Goal: Task Accomplishment & Management: Use online tool/utility

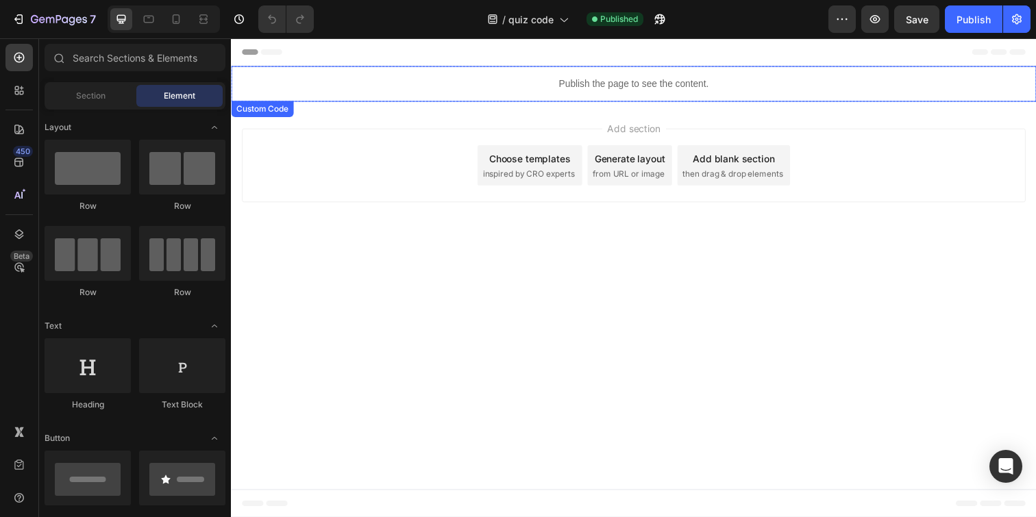
click at [412, 76] on div "Publish the page to see the content." at bounding box center [642, 84] width 822 height 36
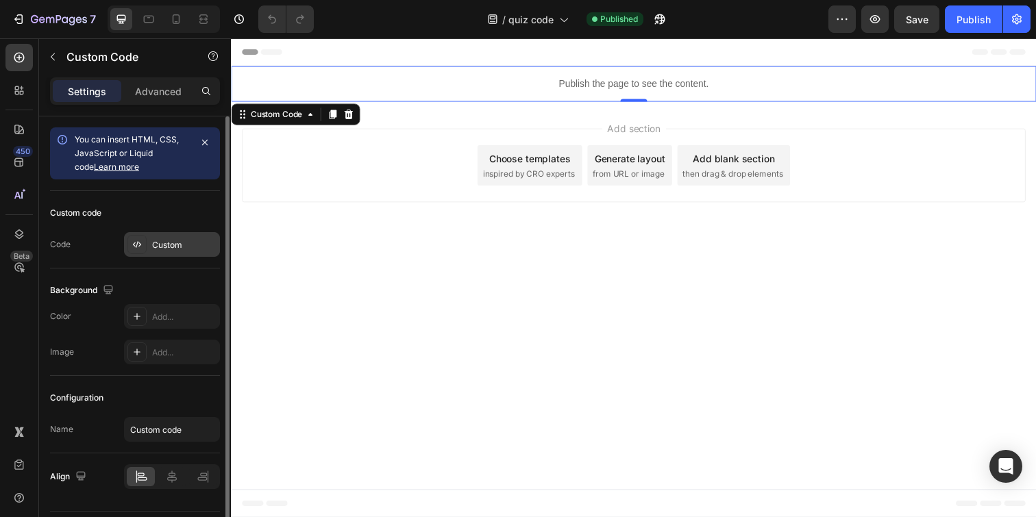
click at [162, 239] on div "Custom" at bounding box center [184, 245] width 64 height 12
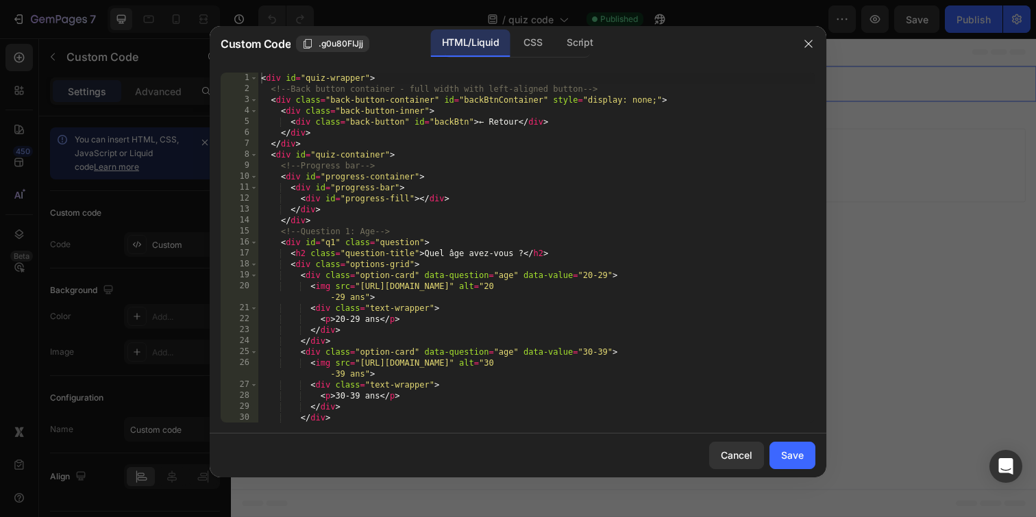
click at [411, 184] on div "< div id = "quiz-wrapper" > <!-- Back button container - full width with left-a…" at bounding box center [536, 259] width 557 height 372
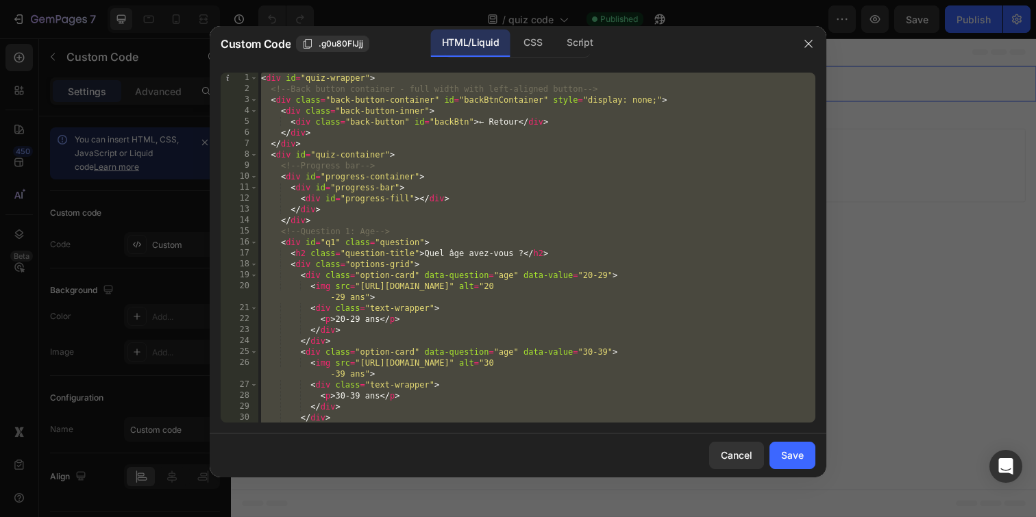
paste textarea "```"
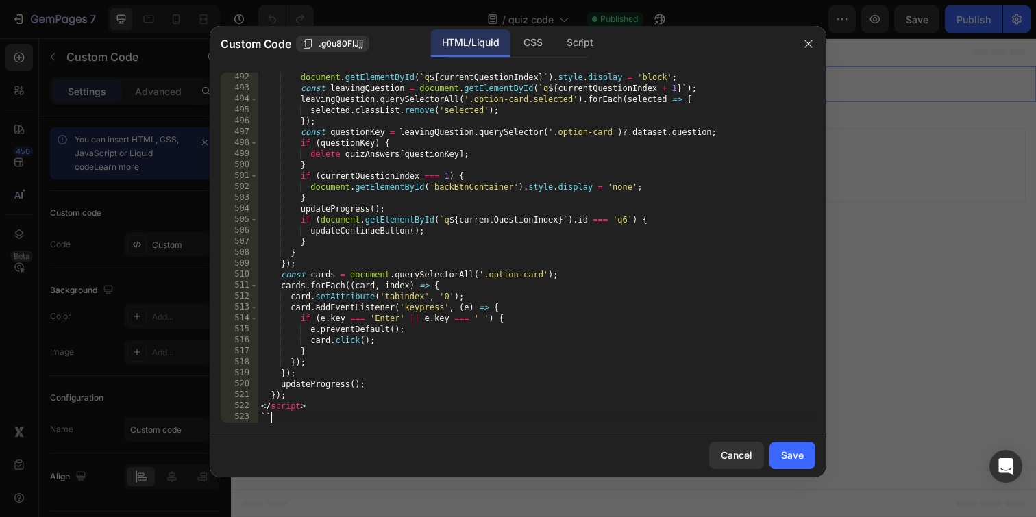
type textarea "`"
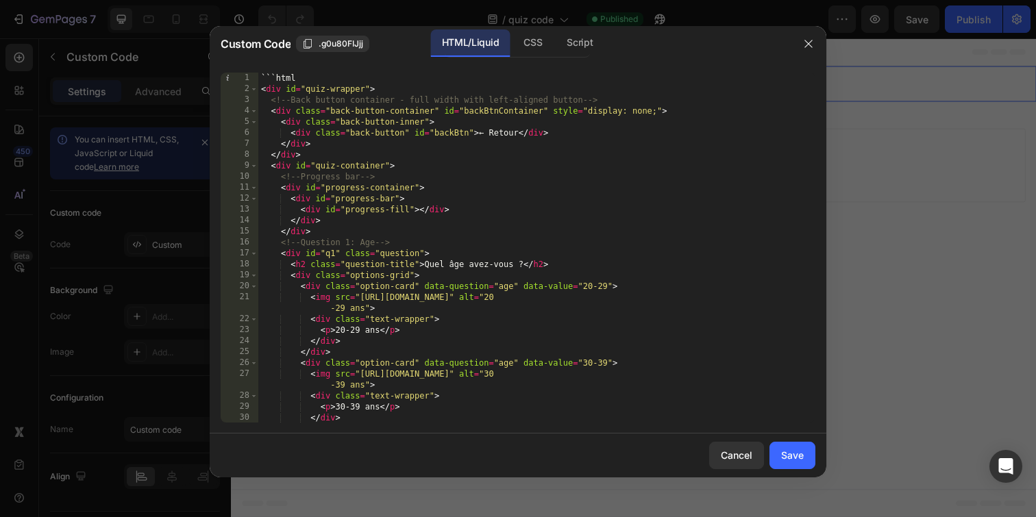
scroll to position [0, 0]
click at [321, 79] on div "```html < div id = "quiz-wrapper" > <!-- Back button container - full width wit…" at bounding box center [536, 259] width 557 height 372
type textarea "`"
type textarea "<div id="quiz-wrapper">"
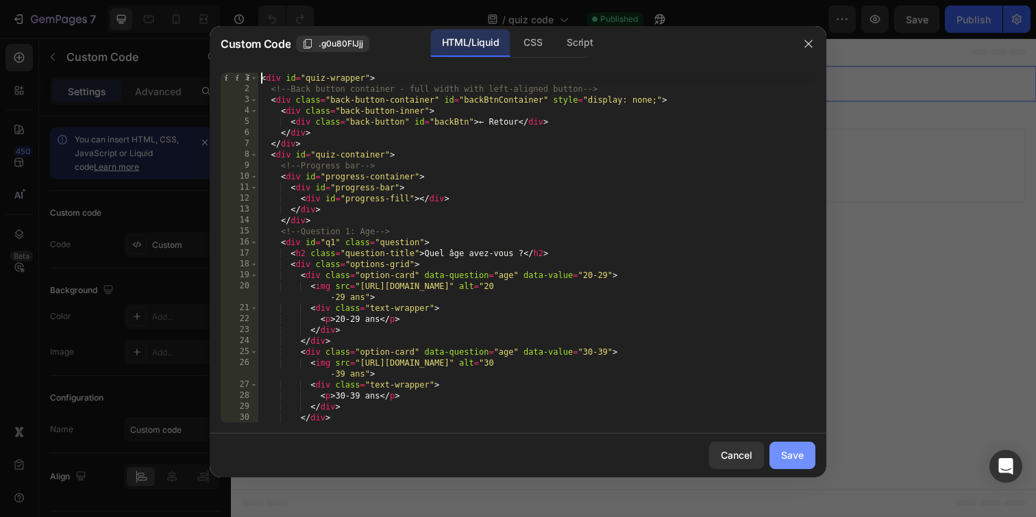
click at [783, 447] on button "Save" at bounding box center [792, 455] width 46 height 27
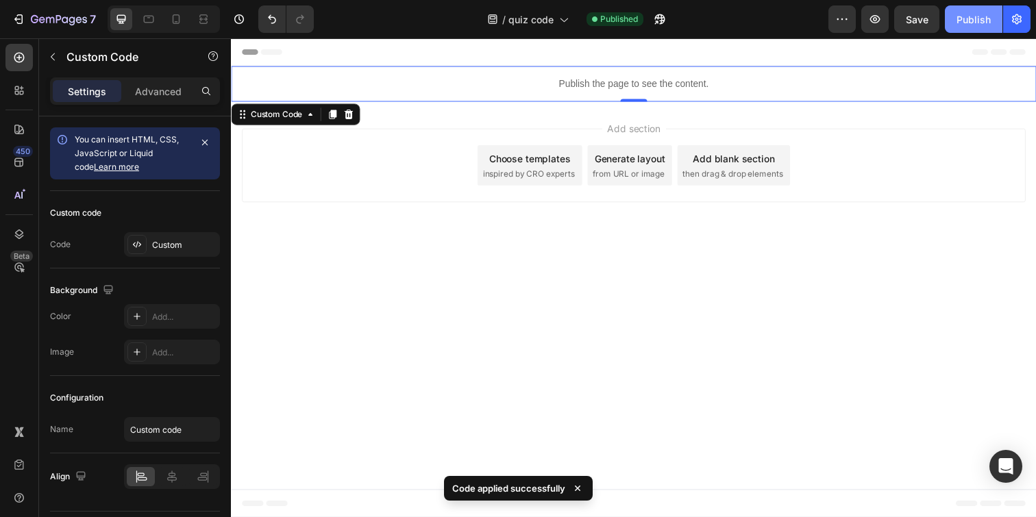
click at [973, 21] on div "Publish" at bounding box center [973, 19] width 34 height 14
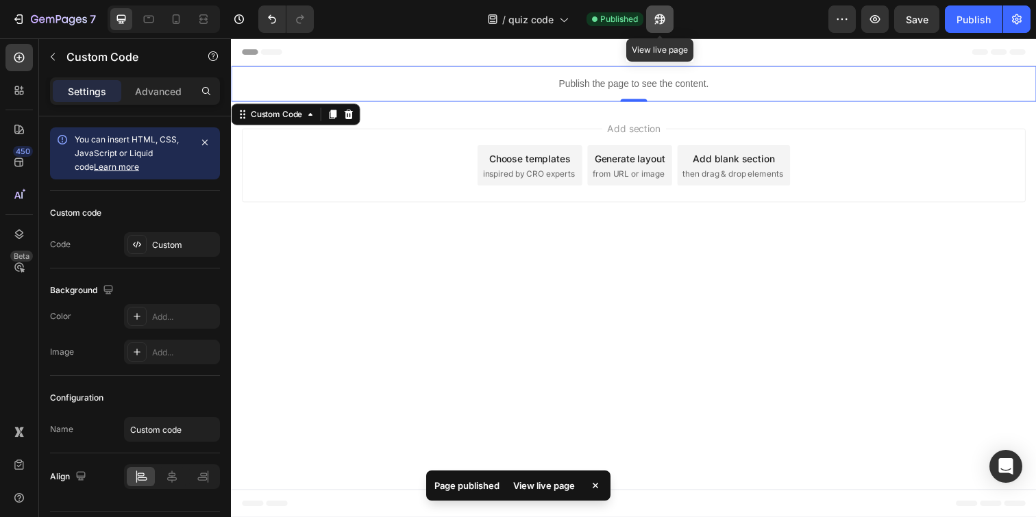
click at [653, 23] on icon "button" at bounding box center [660, 19] width 14 height 14
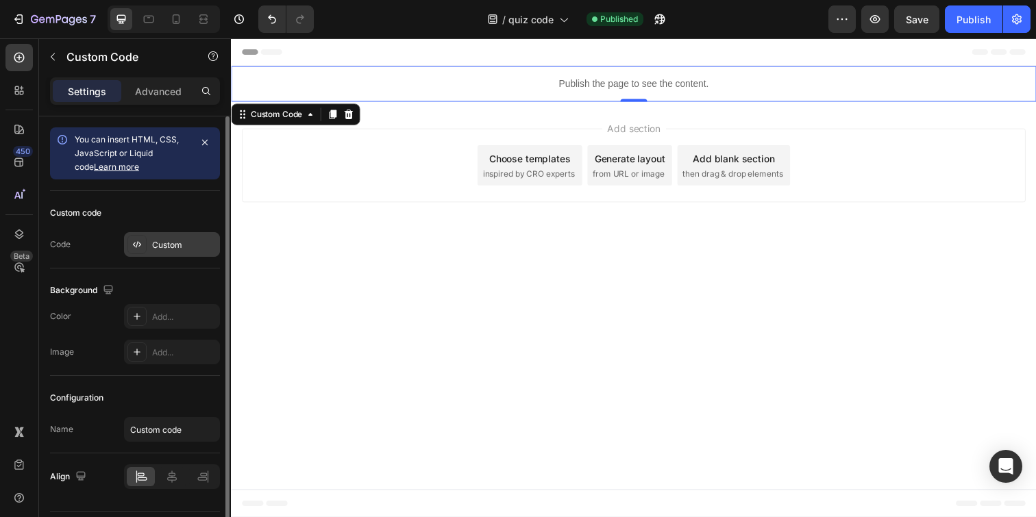
click at [152, 236] on div "Custom" at bounding box center [172, 244] width 96 height 25
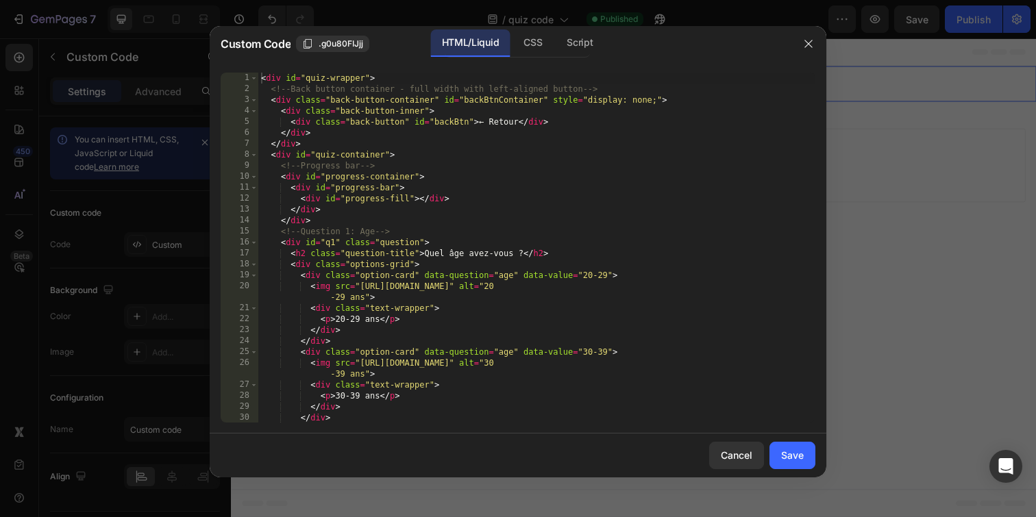
click at [463, 174] on div "< div id = "quiz-wrapper" > <!-- Back button container - full width with left-a…" at bounding box center [536, 259] width 557 height 372
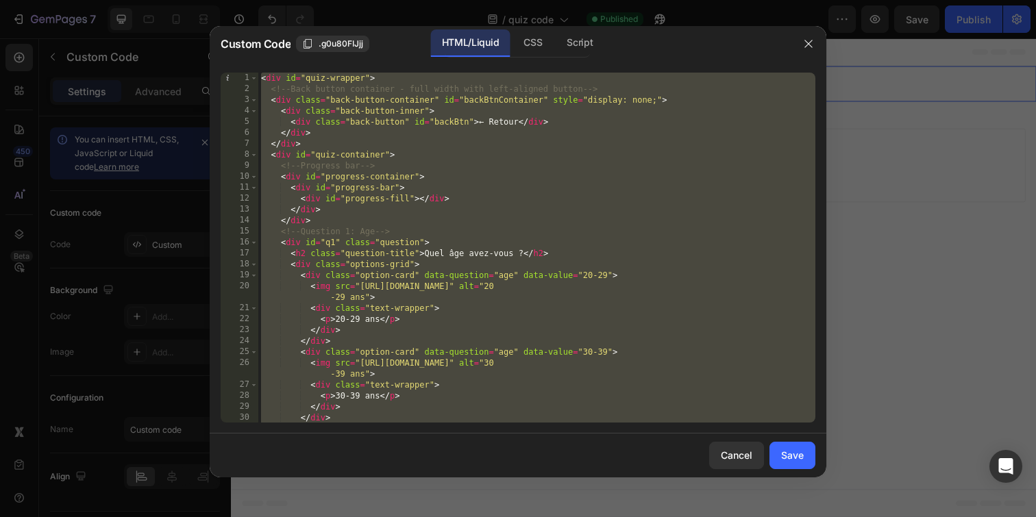
paste textarea "```"
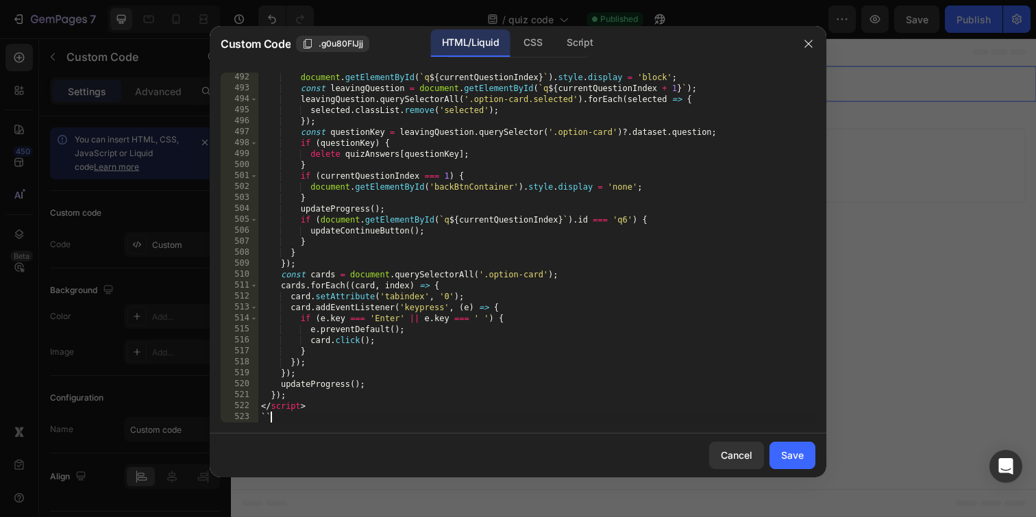
type textarea "`"
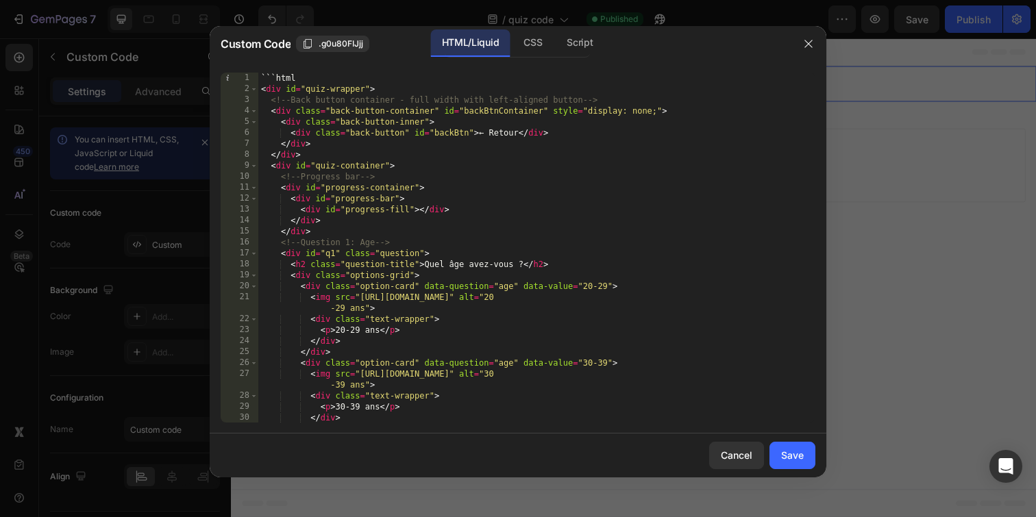
scroll to position [0, 0]
click at [301, 75] on div "```html < div id = "quiz-wrapper" > <!-- Back button container - full width wit…" at bounding box center [536, 259] width 557 height 372
type textarea "`"
type textarea "<div id="quiz-wrapper">"
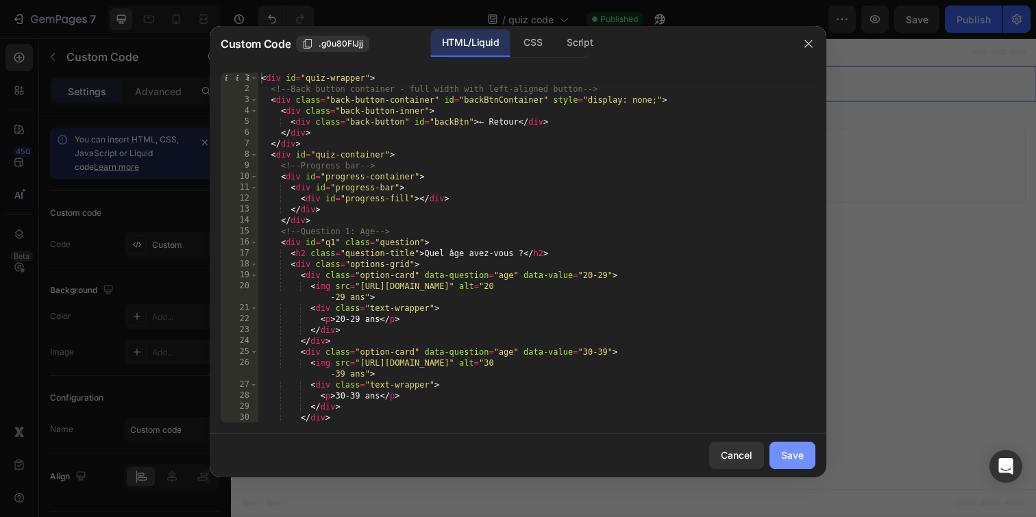
click at [793, 458] on div "Save" at bounding box center [792, 455] width 23 height 14
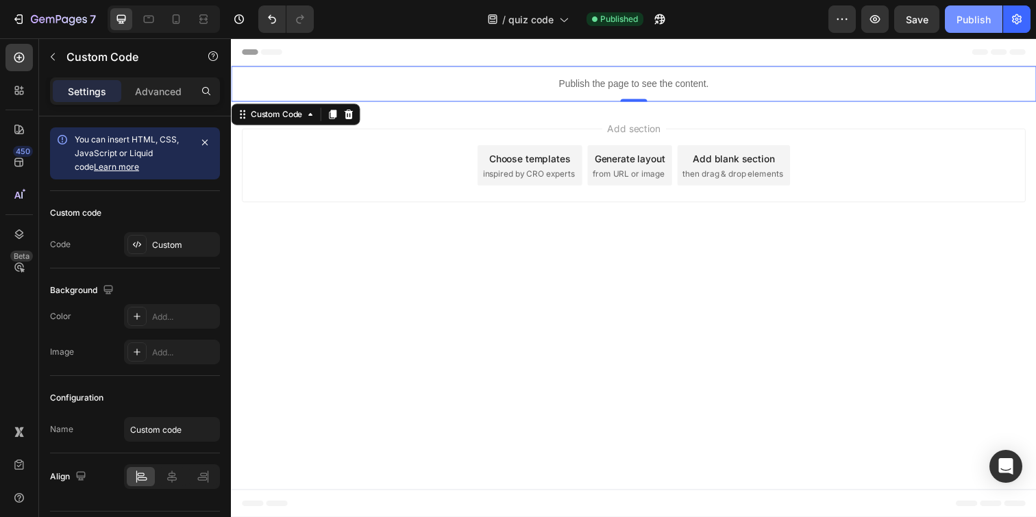
click at [960, 23] on div "Publish" at bounding box center [973, 19] width 34 height 14
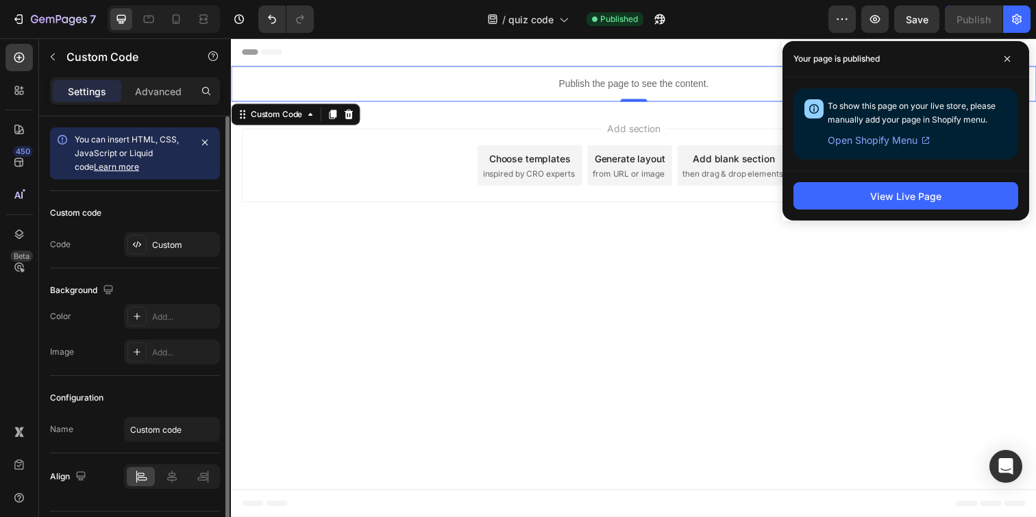
click at [177, 216] on div "Custom code" at bounding box center [135, 213] width 170 height 22
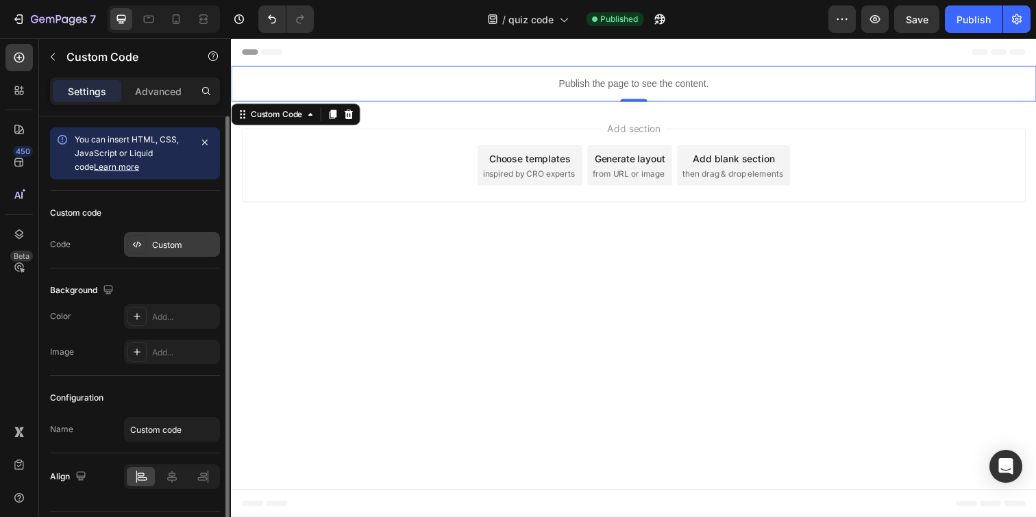
click at [174, 234] on div "Custom" at bounding box center [172, 244] width 96 height 25
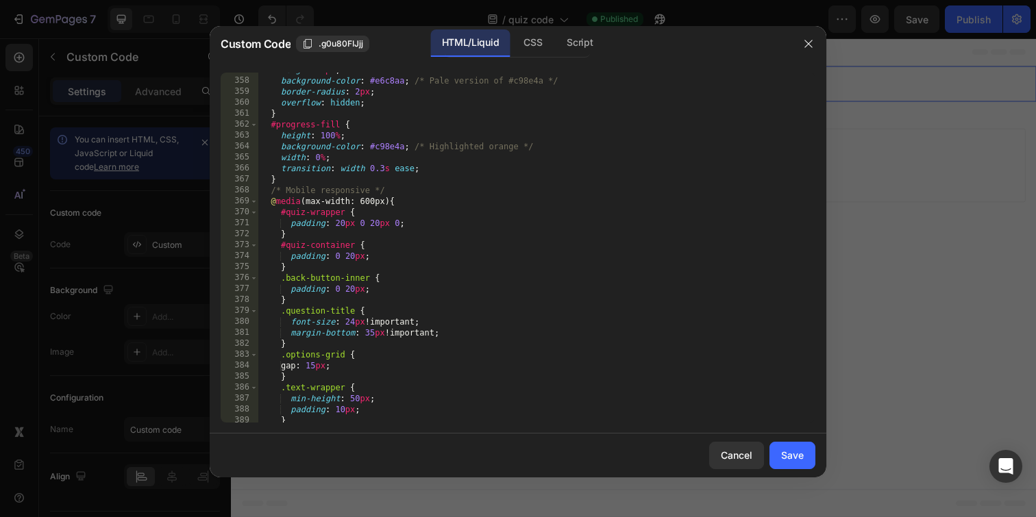
scroll to position [4109, 0]
click at [407, 266] on div "height : 4 px ; background-color : #e6c8aa ; /* Pale version of #c98e4a */ bord…" at bounding box center [536, 248] width 557 height 372
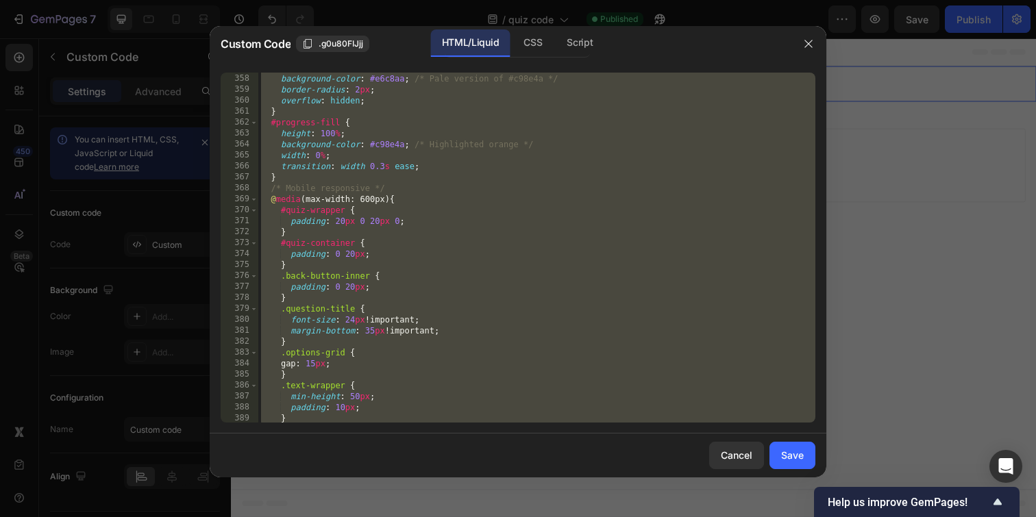
click at [366, 190] on div "height : 4 px ; background-color : #e6c8aa ; /* Pale version of #c98e4a */ bord…" at bounding box center [536, 248] width 557 height 372
paste textarea "```"
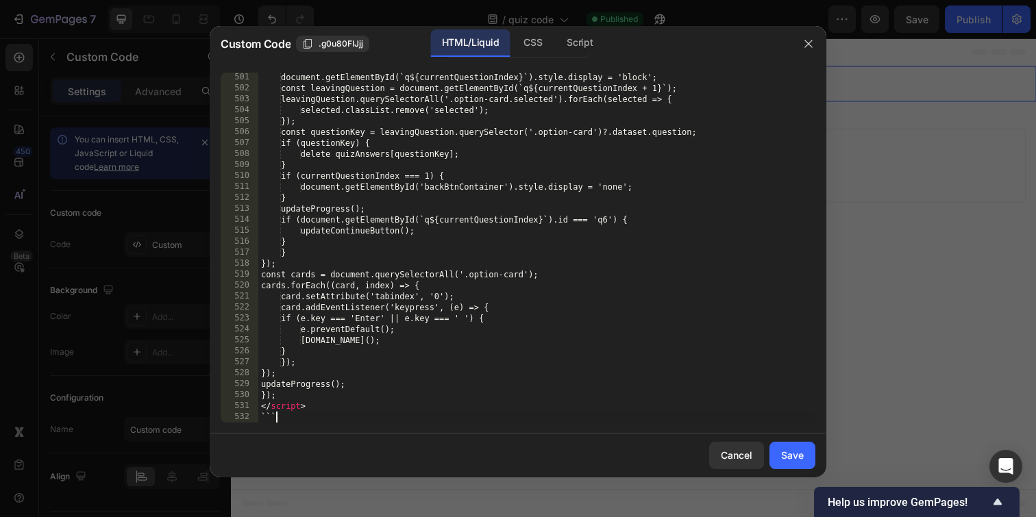
scroll to position [5689, 0]
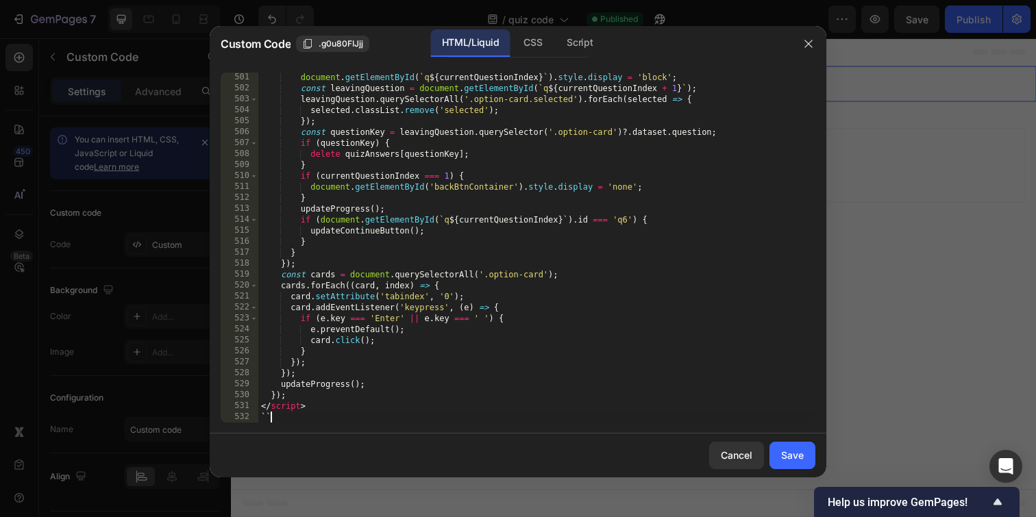
type textarea "`"
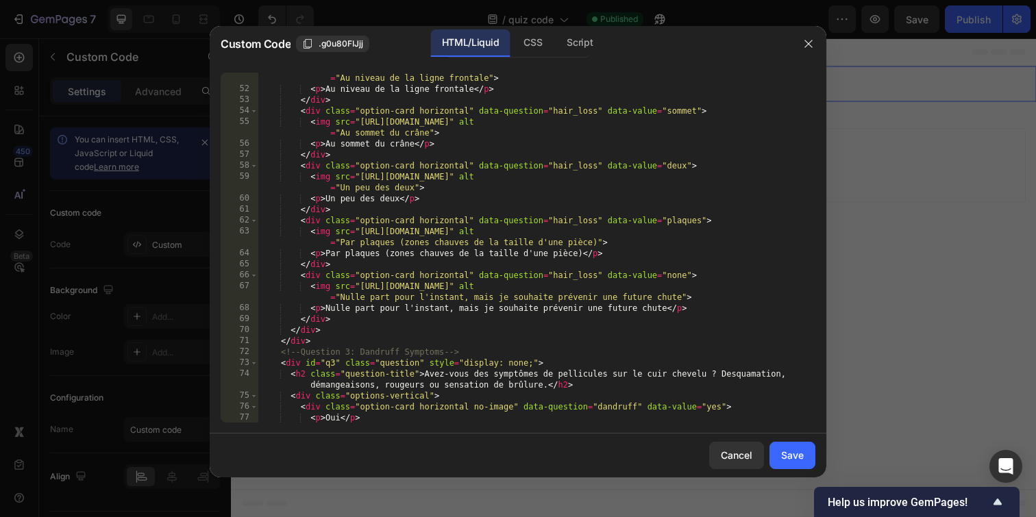
scroll to position [0, 0]
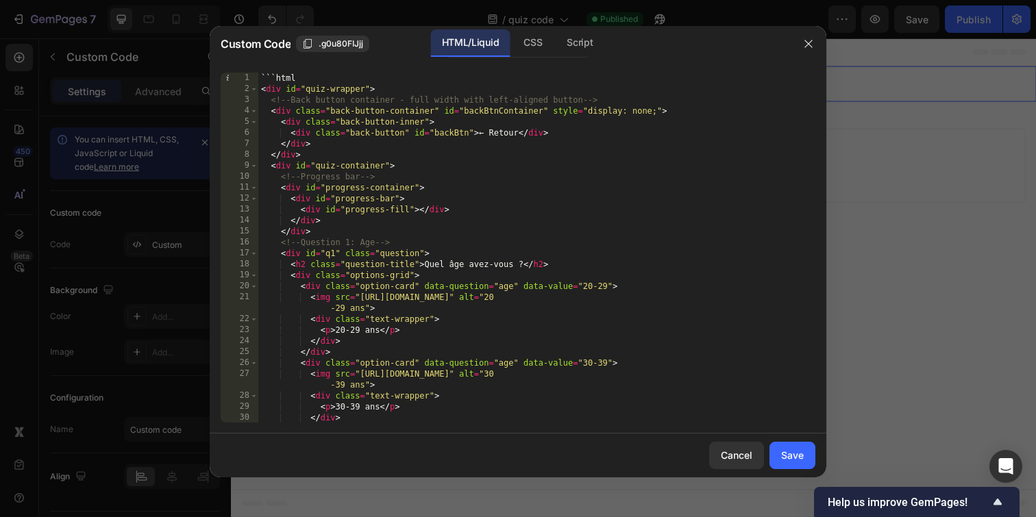
click at [301, 75] on div "```html < div id = "quiz-wrapper" > <!-- Back button container - full width wit…" at bounding box center [536, 259] width 557 height 372
type textarea "`"
type textarea "<div id="quiz-wrapper">"
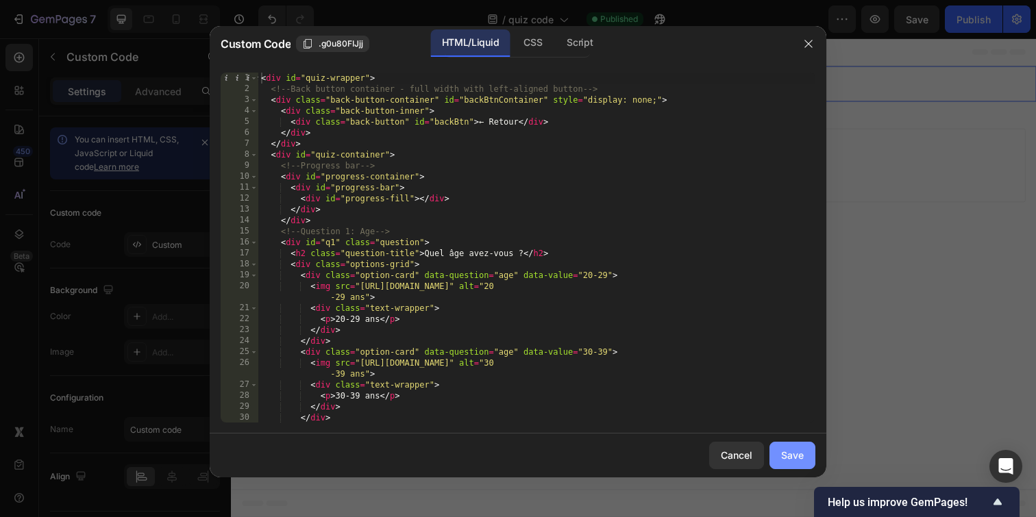
click at [793, 460] on div "Save" at bounding box center [792, 455] width 23 height 14
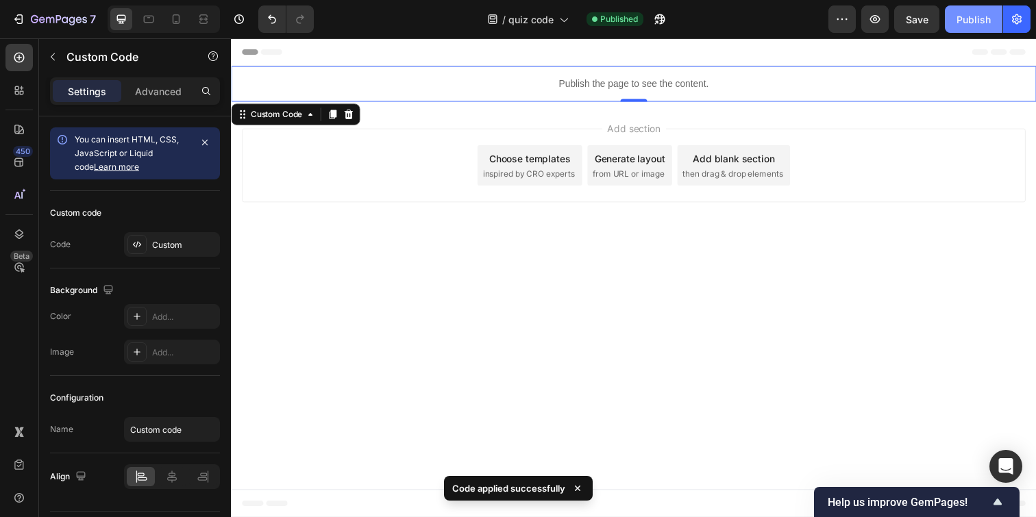
click at [965, 18] on div "Publish" at bounding box center [973, 19] width 34 height 14
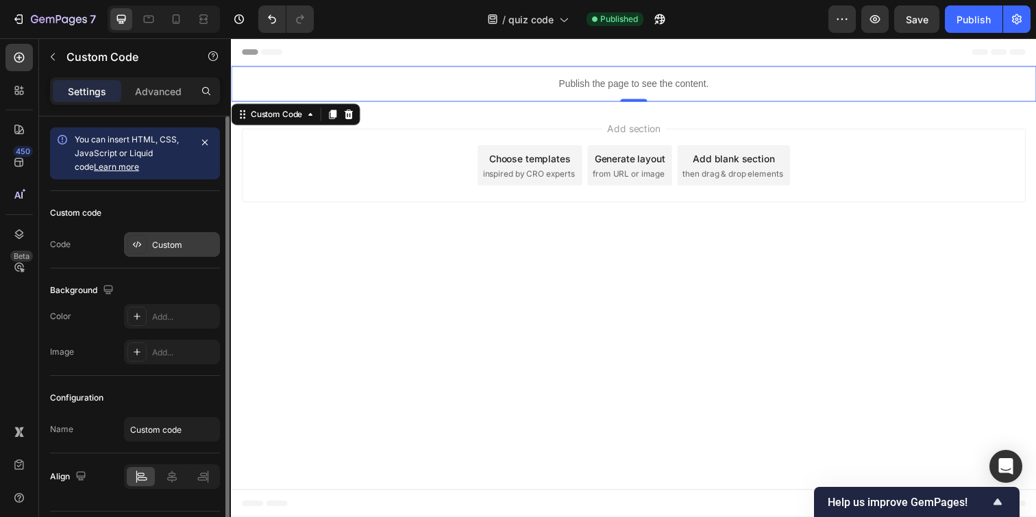
click at [164, 245] on div "Custom" at bounding box center [184, 245] width 64 height 12
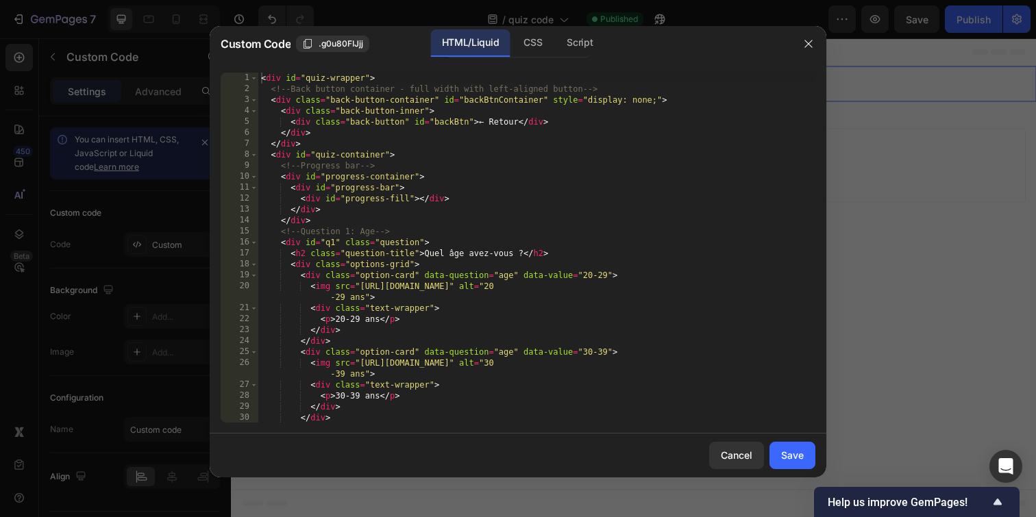
click at [357, 210] on div "< div id = "quiz-wrapper" > <!-- Back button container - full width with left-a…" at bounding box center [536, 259] width 557 height 372
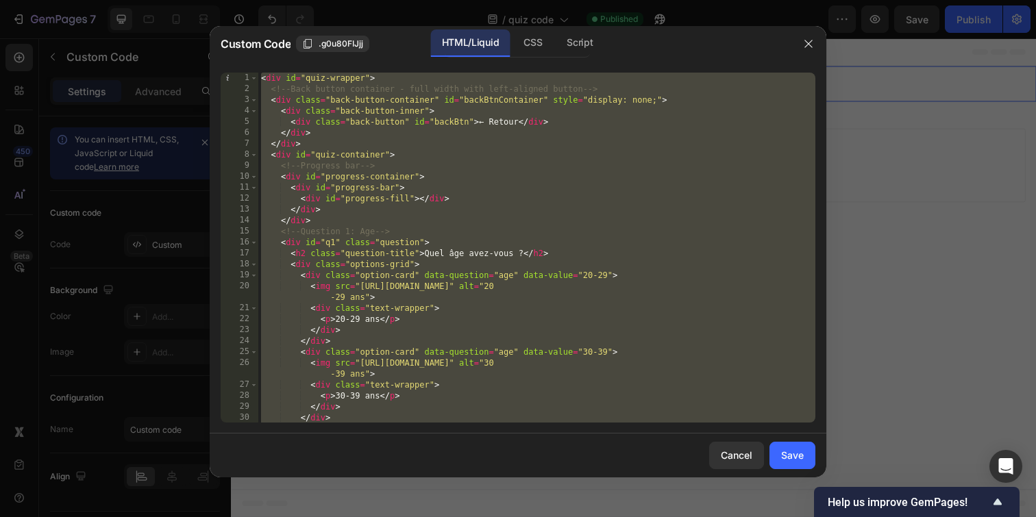
paste textarea
type textarea "</script>"
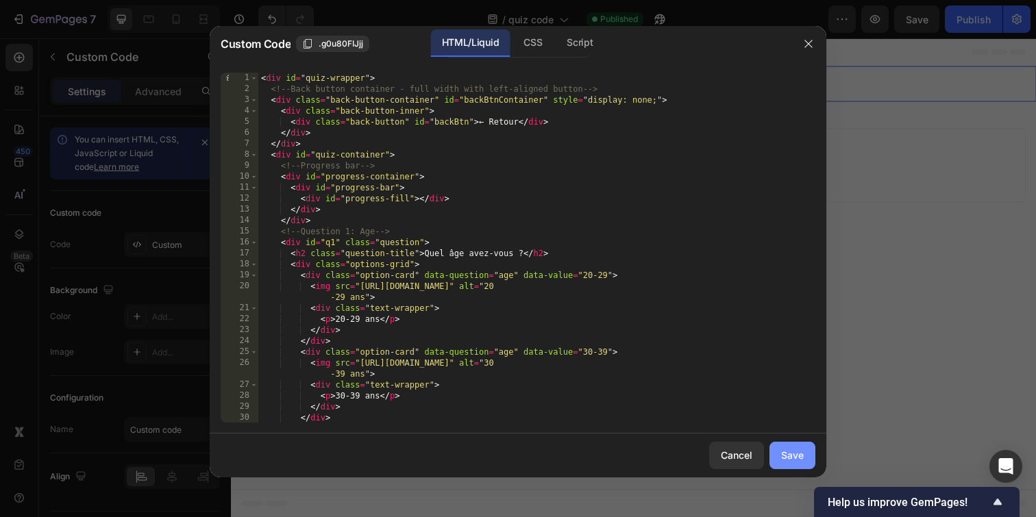
click at [797, 454] on div "Save" at bounding box center [792, 455] width 23 height 14
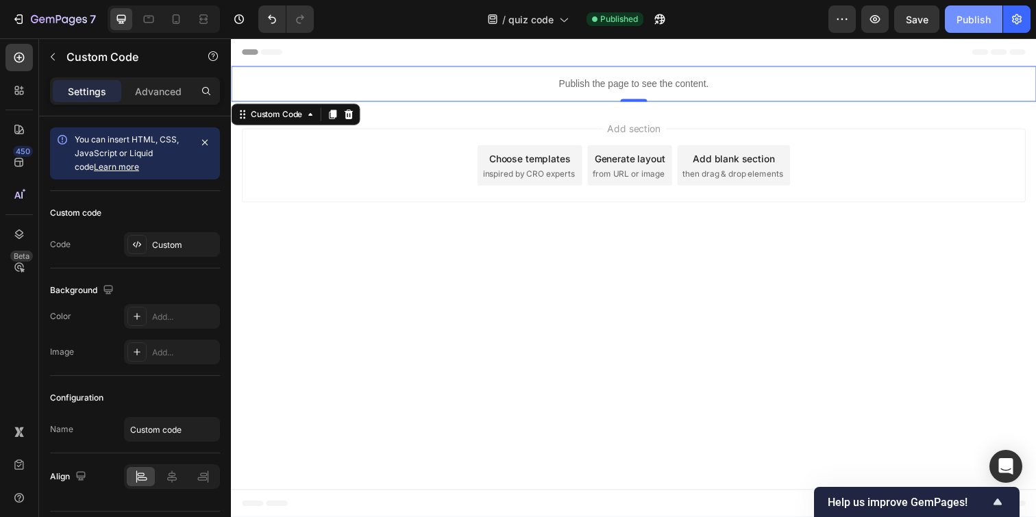
click at [984, 16] on div "Publish" at bounding box center [973, 19] width 34 height 14
